Goal: Task Accomplishment & Management: Manage account settings

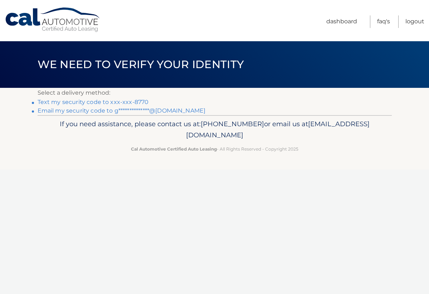
click at [134, 103] on link "Text my security code to xxx-xxx-8770" at bounding box center [93, 102] width 111 height 7
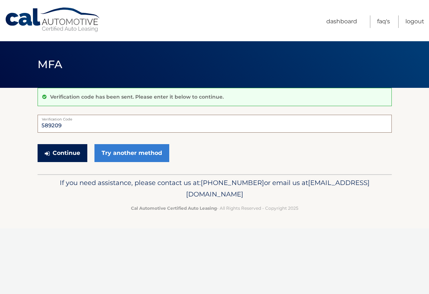
type input "589209"
click at [72, 155] on button "Continue" at bounding box center [63, 153] width 50 height 18
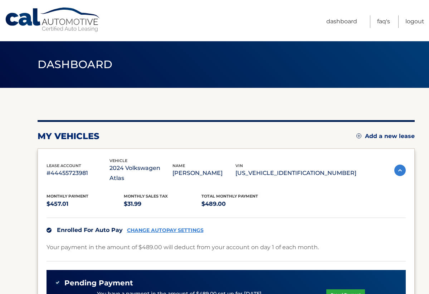
click at [10, 204] on section "my vehicles Add a new lease lease account #44455723981 vehicle 2024 Volkswagen …" at bounding box center [214, 249] width 429 height 323
